Goal: Task Accomplishment & Management: Use online tool/utility

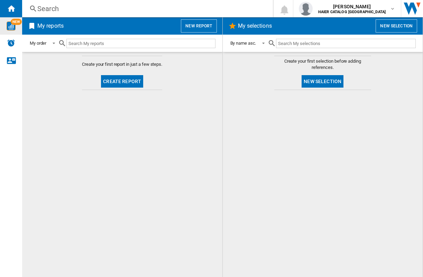
click at [11, 30] on img "WiseCard" at bounding box center [11, 25] width 9 height 9
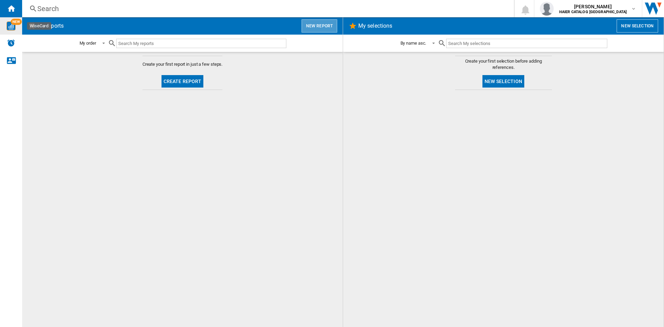
click at [323, 28] on button "New report" at bounding box center [320, 25] width 36 height 13
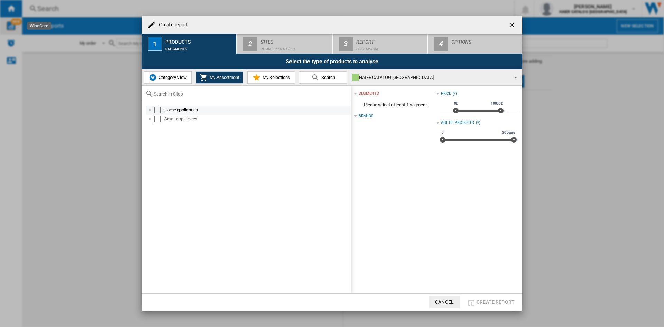
click at [151, 110] on div at bounding box center [150, 110] width 7 height 7
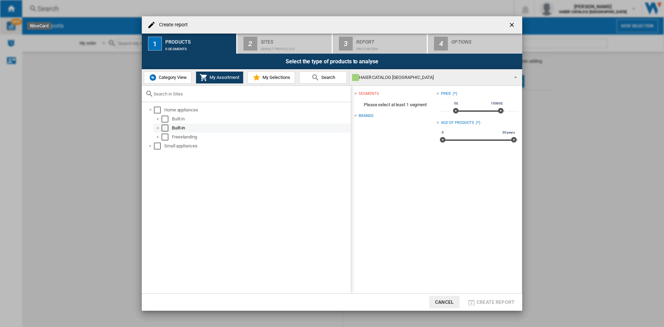
click at [158, 129] on div at bounding box center [158, 128] width 7 height 7
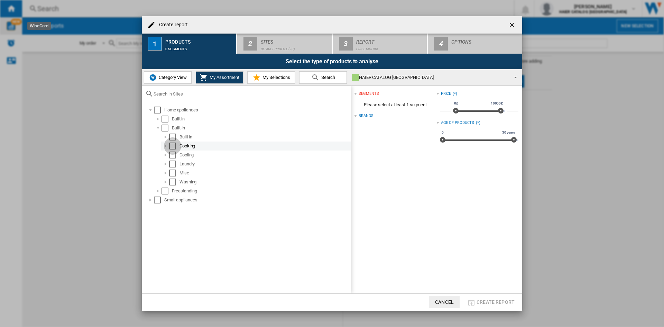
click at [172, 146] on div "Select" at bounding box center [172, 146] width 7 height 7
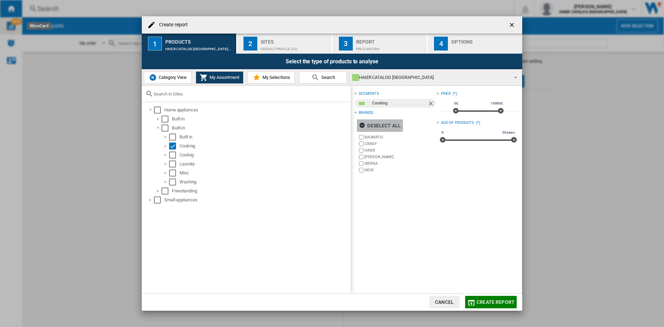
click at [361, 128] on ng-md-icon "button" at bounding box center [363, 126] width 8 height 8
click at [166, 146] on div at bounding box center [165, 146] width 7 height 7
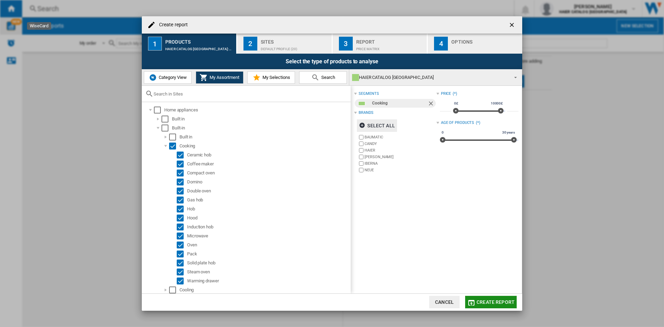
click at [423, 276] on button "Create report" at bounding box center [491, 302] width 52 height 12
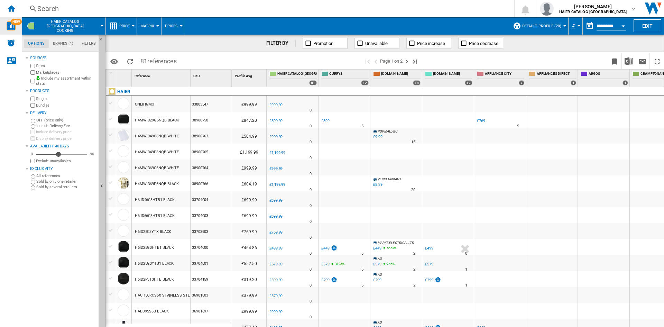
click at [169, 27] on span "Prices" at bounding box center [171, 26] width 13 height 4
click at [215, 44] on md-backdrop at bounding box center [332, 163] width 664 height 327
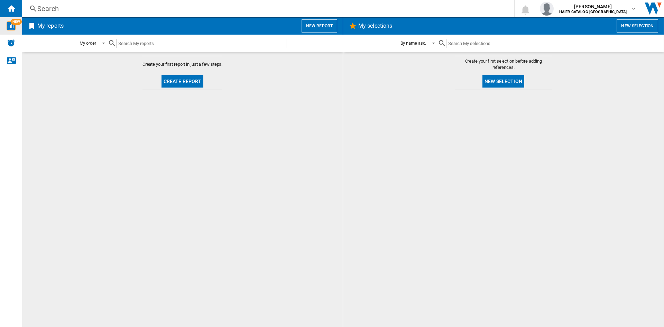
click at [194, 83] on button "Create report" at bounding box center [183, 81] width 42 height 12
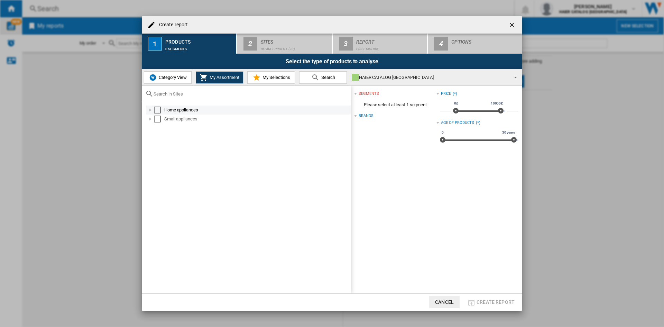
click at [149, 108] on div "Create report ..." at bounding box center [150, 110] width 7 height 7
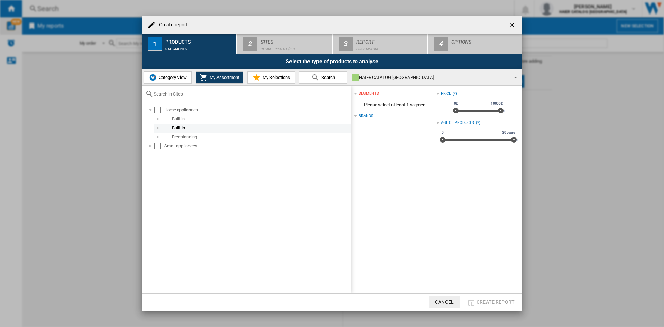
click at [158, 130] on div "Create report ..." at bounding box center [158, 128] width 7 height 7
click at [157, 129] on div "Create report ..." at bounding box center [158, 128] width 7 height 7
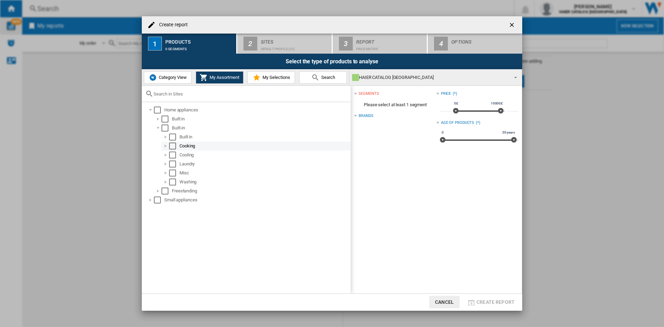
click at [163, 144] on div "Create report ..." at bounding box center [165, 146] width 7 height 7
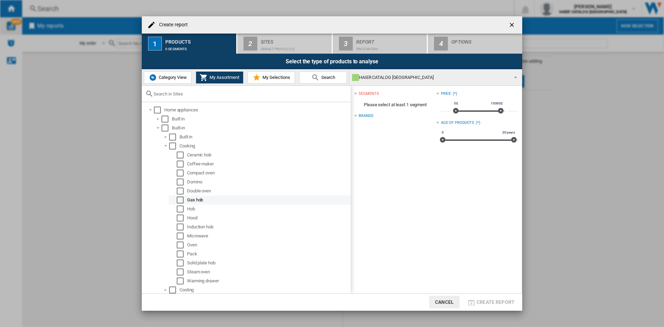
click at [180, 201] on div "Select" at bounding box center [180, 200] width 7 height 7
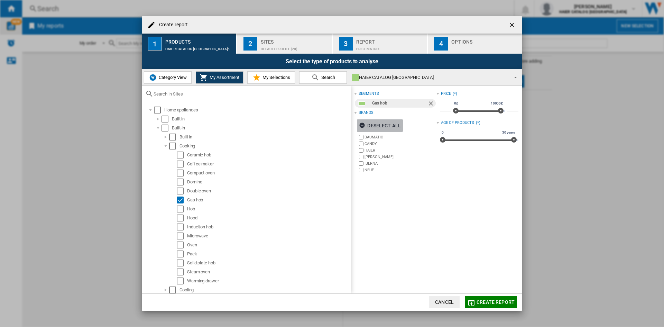
click at [364, 125] on ng-md-icon "Create report ..." at bounding box center [363, 126] width 8 height 8
click at [364, 149] on label "HAIER" at bounding box center [397, 150] width 79 height 7
click at [423, 276] on button "Create report" at bounding box center [491, 302] width 52 height 12
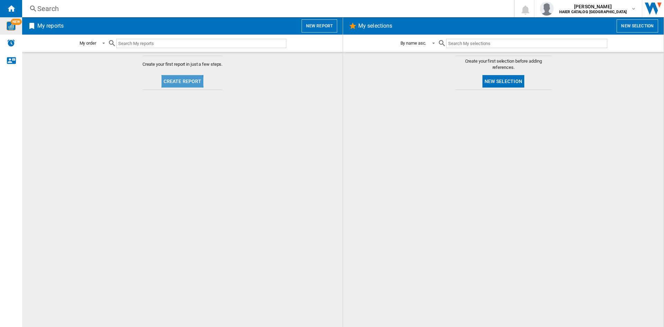
click at [177, 82] on button "Create report" at bounding box center [183, 81] width 42 height 12
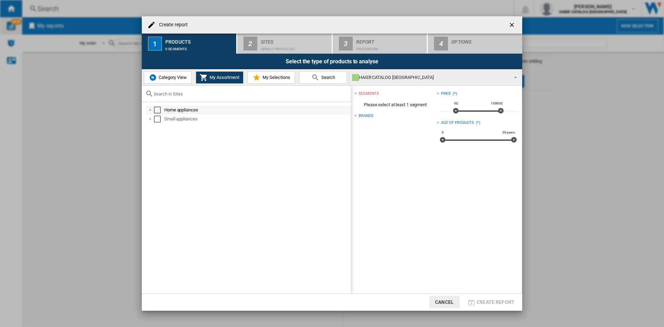
click at [151, 110] on div "Create report ..." at bounding box center [150, 110] width 7 height 7
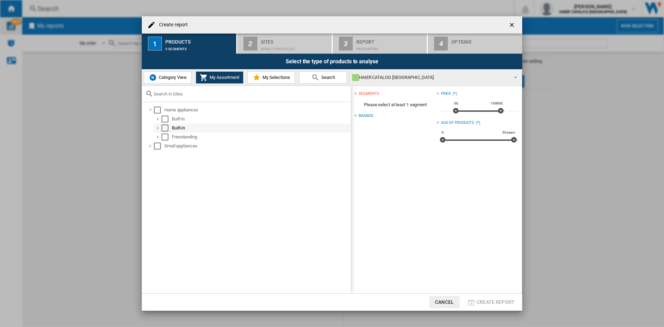
click at [158, 130] on div "Create report ..." at bounding box center [158, 128] width 7 height 7
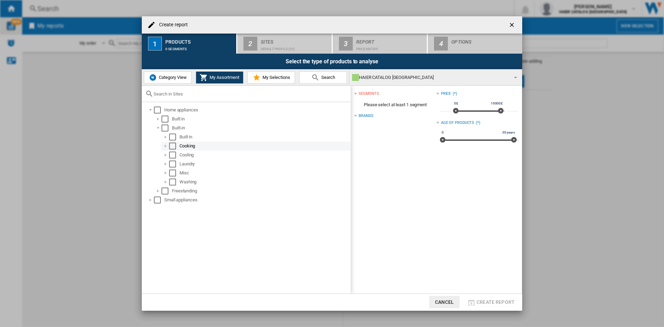
click at [165, 147] on div "Create report ..." at bounding box center [165, 146] width 7 height 7
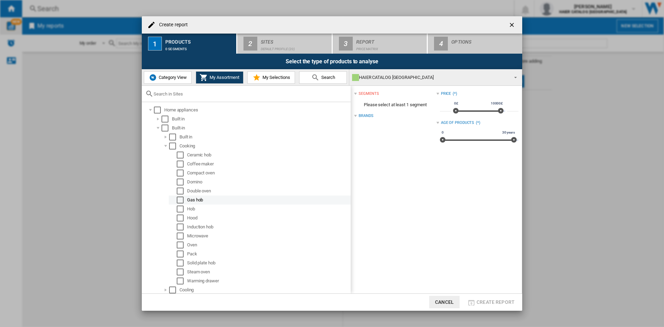
click at [180, 200] on div "Select" at bounding box center [180, 200] width 7 height 7
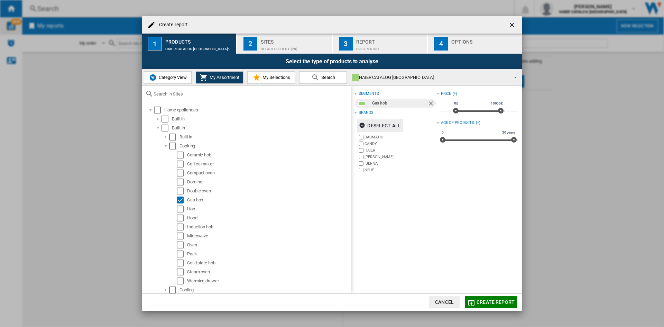
click at [363, 129] on ng-md-icon "Create report ..." at bounding box center [363, 126] width 8 height 8
click at [370, 44] on div "Price Matrix" at bounding box center [390, 47] width 68 height 7
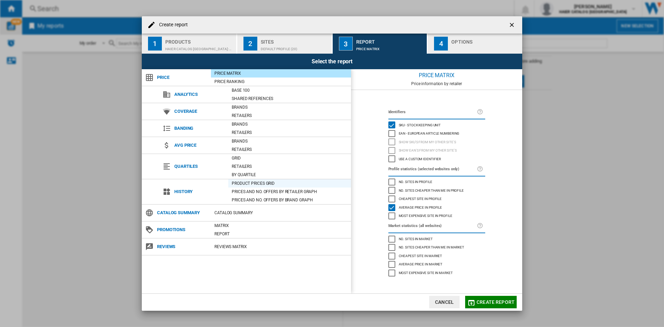
click at [244, 183] on div "Product prices grid" at bounding box center [289, 183] width 123 height 7
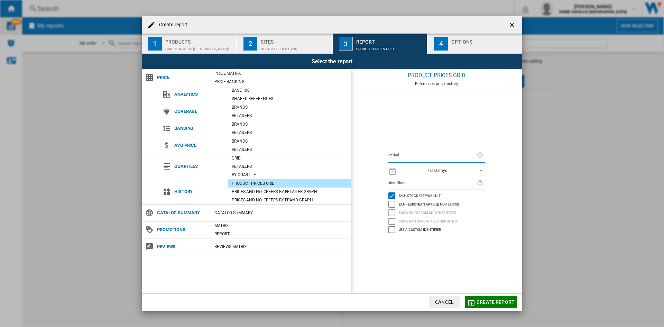
click at [423, 170] on span "REPORTS.WIZARD.STEPS.REPORT.STEPS.REPORT_OPTIONS.PERIOD: 7 last days" at bounding box center [479, 170] width 8 height 6
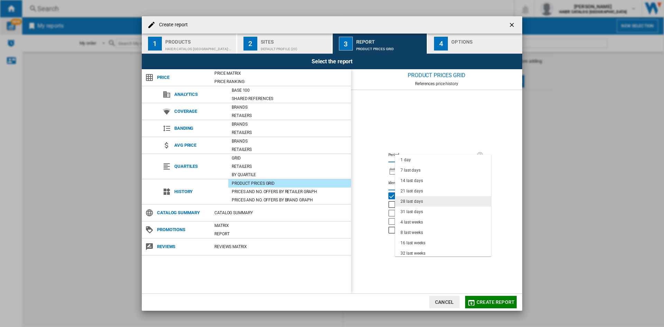
click at [423, 201] on md-option "28 last days" at bounding box center [443, 201] width 96 height 10
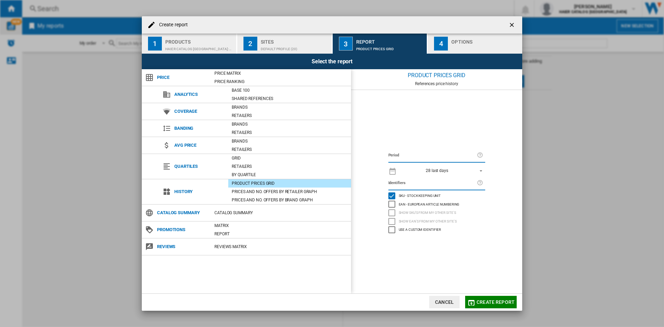
click at [423, 171] on span "28 last days" at bounding box center [437, 171] width 73 height 6
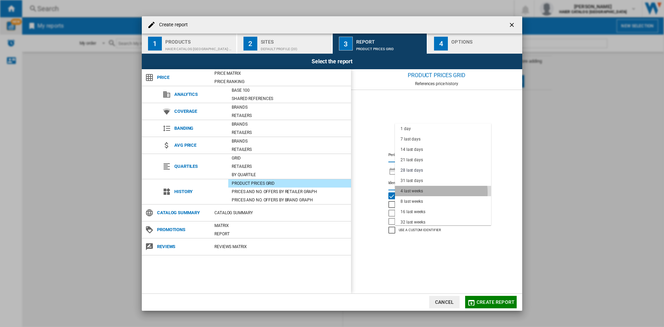
click at [420, 193] on div "4 last weeks" at bounding box center [412, 191] width 22 height 6
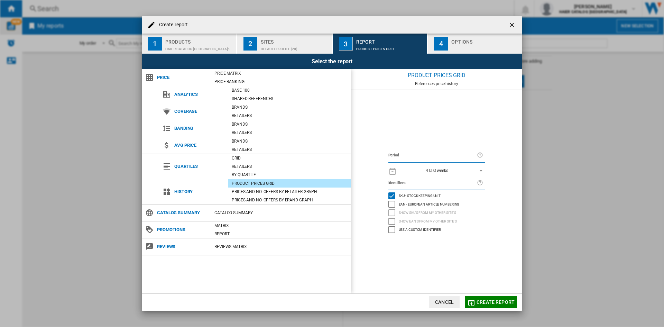
click at [422, 173] on span "4 last weeks" at bounding box center [437, 171] width 73 height 6
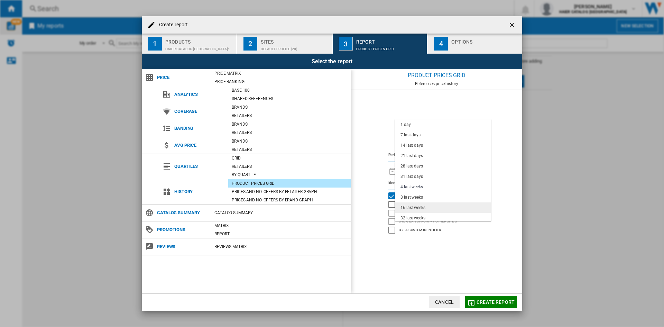
scroll to position [17, 0]
click at [420, 189] on div "16 last weeks" at bounding box center [413, 191] width 25 height 6
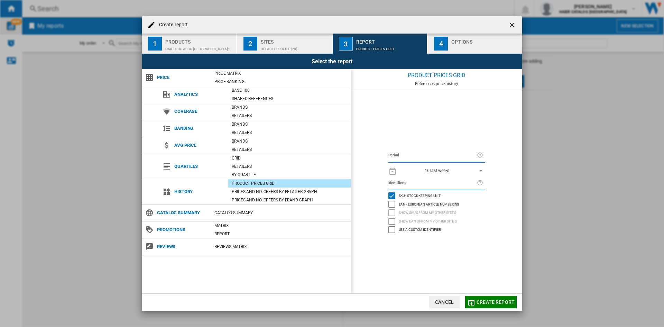
click at [421, 170] on span "16 last weeks" at bounding box center [437, 171] width 73 height 6
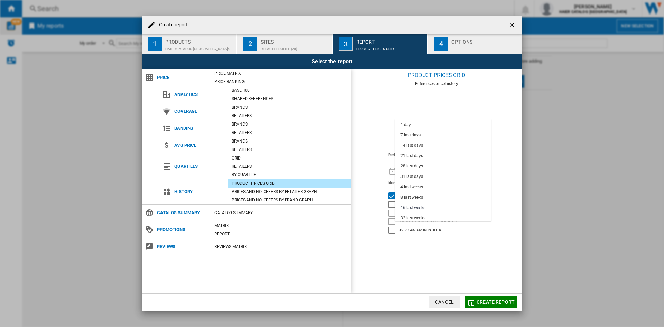
scroll to position [37, 0]
click at [418, 157] on div "8 last weeks" at bounding box center [412, 160] width 22 height 6
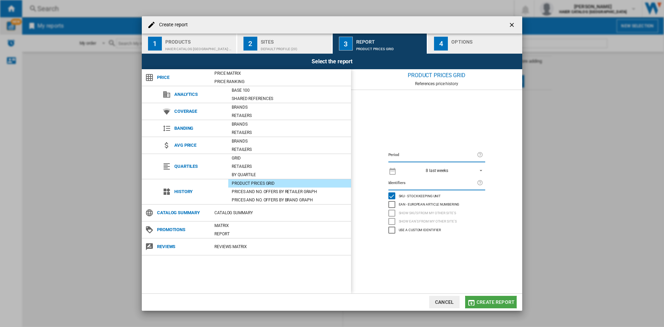
click at [423, 276] on button "Create report" at bounding box center [491, 302] width 52 height 12
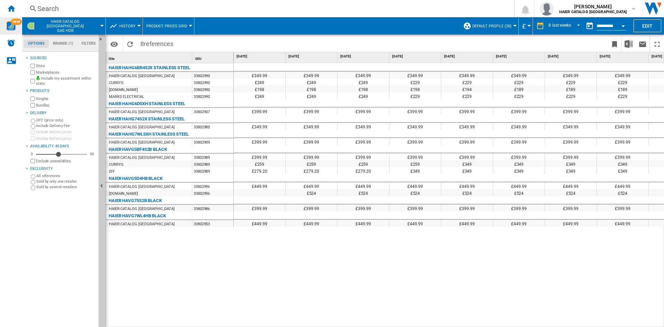
click at [130, 156] on div "HAIER CATALOG [GEOGRAPHIC_DATA]" at bounding box center [142, 157] width 66 height 7
drag, startPoint x: 255, startPoint y: 165, endPoint x: 288, endPoint y: 162, distance: 32.7
click at [288, 160] on div "£259 £259 £259 £259 £349 £349 £349 £349" at bounding box center [467, 160] width 467 height 0
